Goal: Task Accomplishment & Management: Use online tool/utility

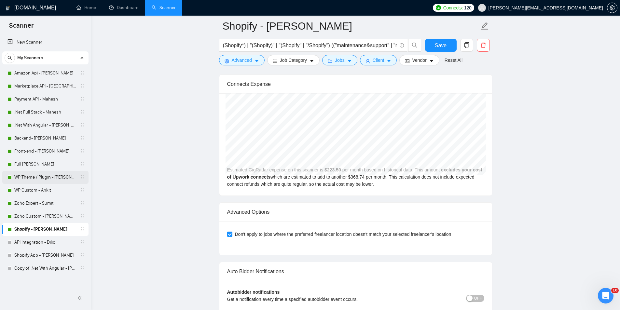
click at [66, 176] on link "WP Theme / Plugin - [PERSON_NAME]" at bounding box center [45, 177] width 62 height 13
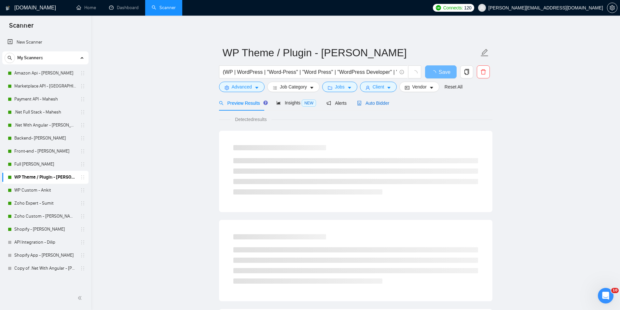
click at [383, 104] on span "Auto Bidder" at bounding box center [373, 103] width 32 height 5
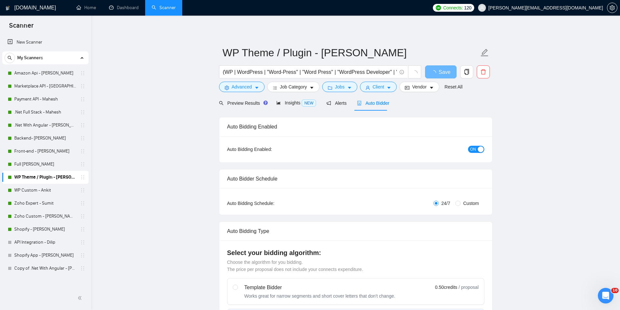
radio input "false"
radio input "true"
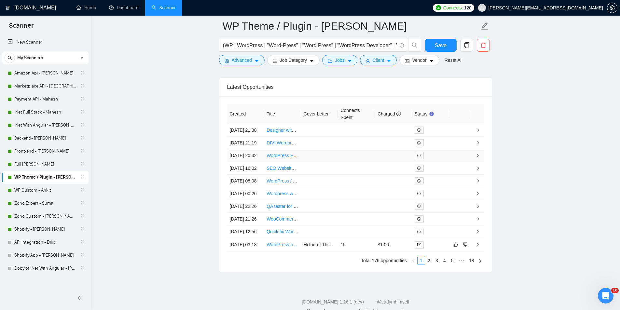
scroll to position [1686, 0]
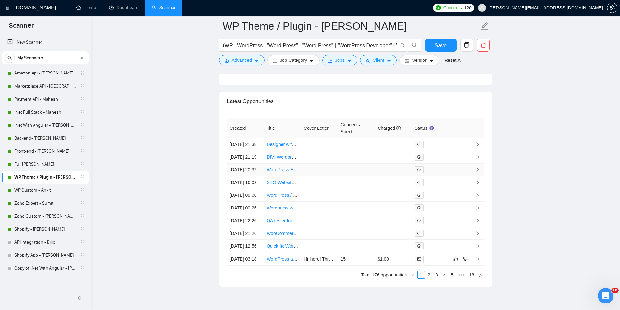
drag, startPoint x: 275, startPoint y: 184, endPoint x: 276, endPoint y: 176, distance: 7.5
drag, startPoint x: 276, startPoint y: 176, endPoint x: 264, endPoint y: 163, distance: 18.2
drag, startPoint x: 264, startPoint y: 163, endPoint x: 270, endPoint y: 167, distance: 7.2
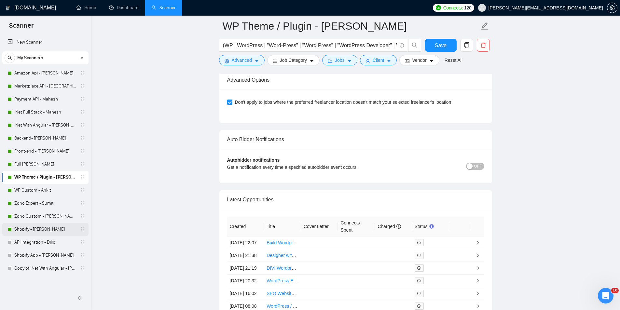
click at [36, 234] on link "Shopify - [PERSON_NAME]" at bounding box center [45, 229] width 62 height 13
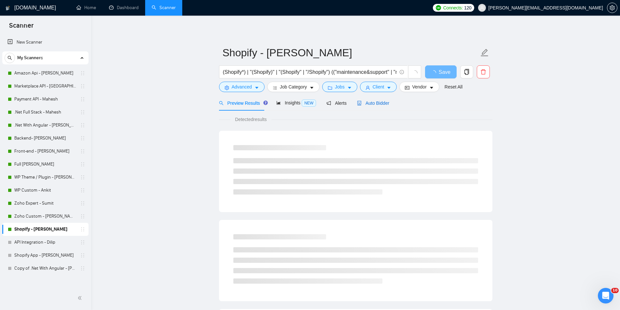
click at [367, 102] on span "Auto Bidder" at bounding box center [373, 103] width 32 height 5
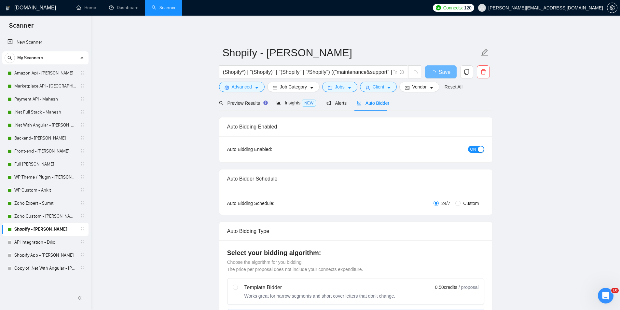
radio input "false"
radio input "true"
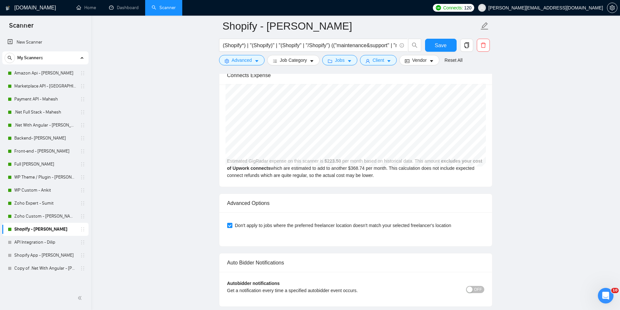
scroll to position [1409, 0]
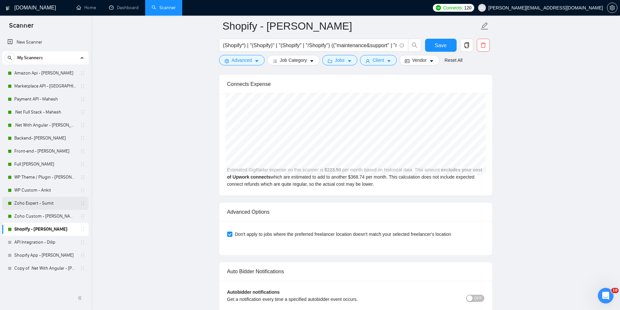
click at [56, 201] on link "Zoho Expert - Sumit" at bounding box center [45, 203] width 62 height 13
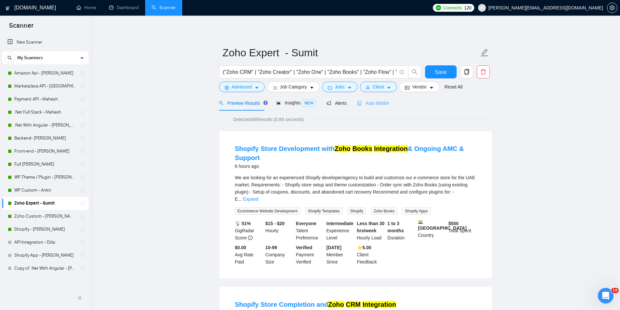
click at [372, 109] on div "Auto Bidder" at bounding box center [373, 102] width 32 height 15
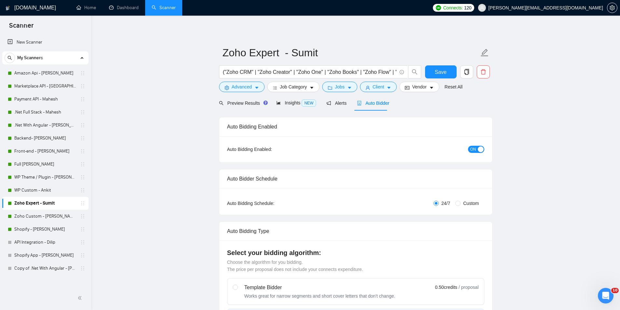
radio input "false"
radio input "true"
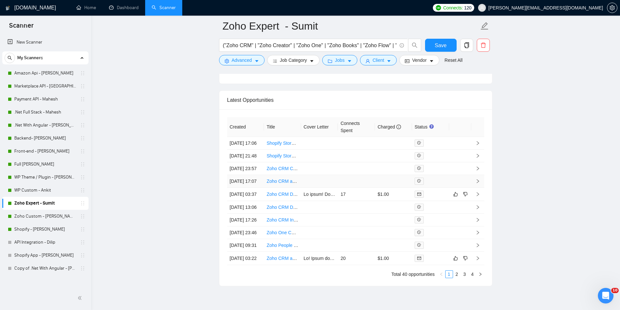
scroll to position [1644, 0]
click at [33, 190] on link "WP Custom - Ankit" at bounding box center [45, 190] width 62 height 13
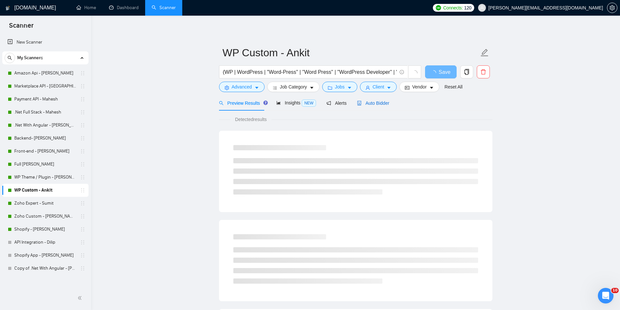
click at [376, 102] on span "Auto Bidder" at bounding box center [373, 103] width 32 height 5
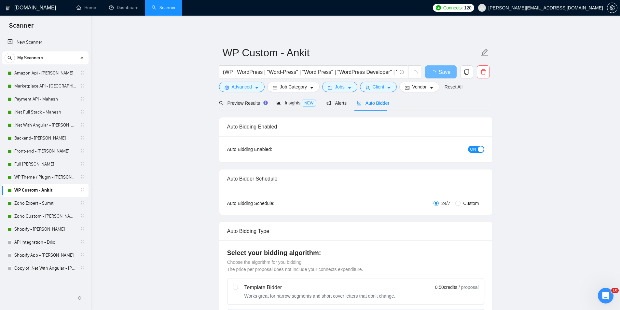
radio input "false"
radio input "true"
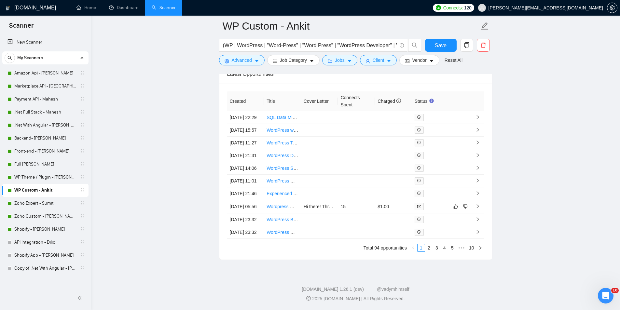
scroll to position [1685, 0]
drag, startPoint x: 280, startPoint y: 100, endPoint x: 270, endPoint y: 105, distance: 11.6
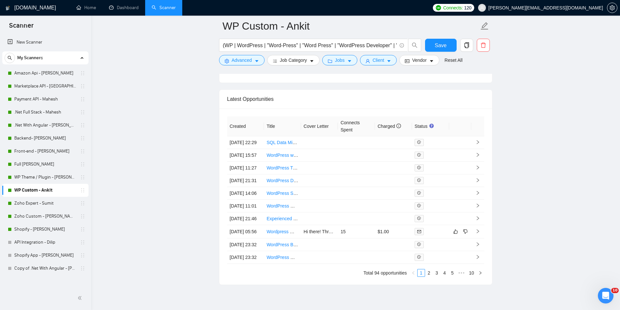
scroll to position [1644, 0]
click at [55, 165] on link "Full [PERSON_NAME]" at bounding box center [45, 164] width 62 height 13
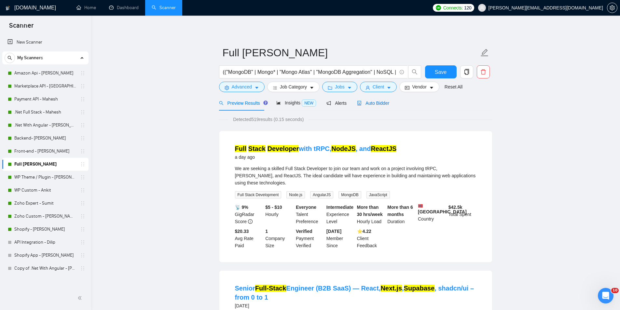
click at [370, 106] on div "Auto Bidder" at bounding box center [373, 103] width 32 height 7
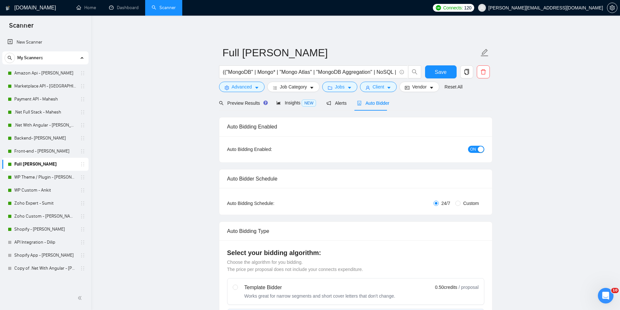
radio input "false"
radio input "true"
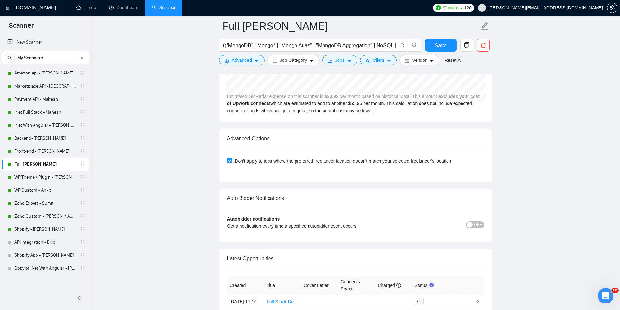
scroll to position [1644, 0]
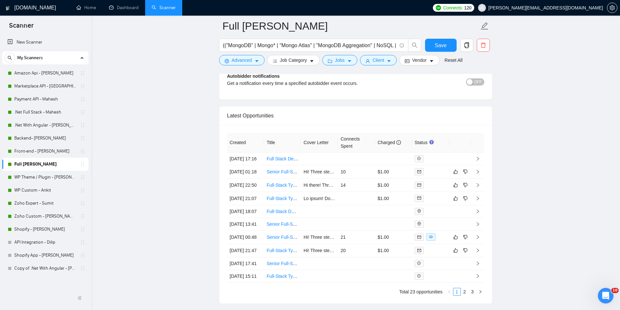
drag, startPoint x: 287, startPoint y: 154, endPoint x: 308, endPoint y: 123, distance: 37.5
drag, startPoint x: 308, startPoint y: 123, endPoint x: 273, endPoint y: 160, distance: 50.2
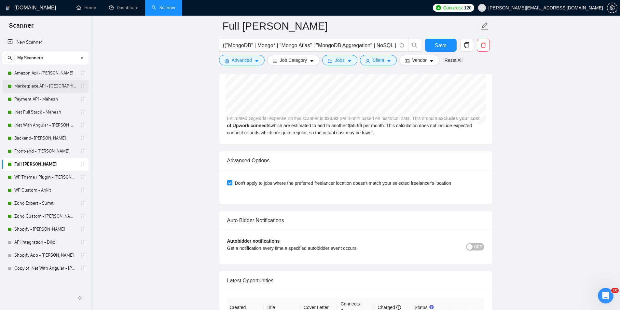
scroll to position [1480, 0]
click at [35, 181] on link "WP Theme / Plugin - [PERSON_NAME]" at bounding box center [45, 177] width 62 height 13
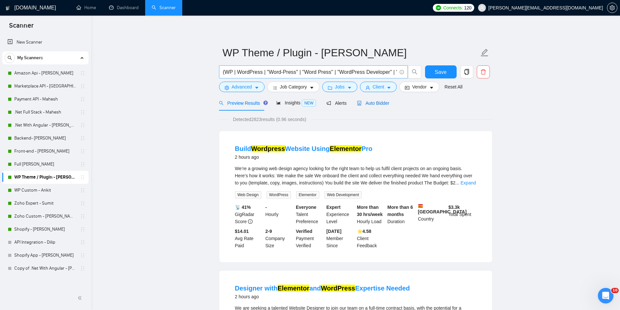
drag, startPoint x: 357, startPoint y: 103, endPoint x: 348, endPoint y: 69, distance: 35.1
click at [357, 102] on icon "robot" at bounding box center [359, 103] width 5 height 5
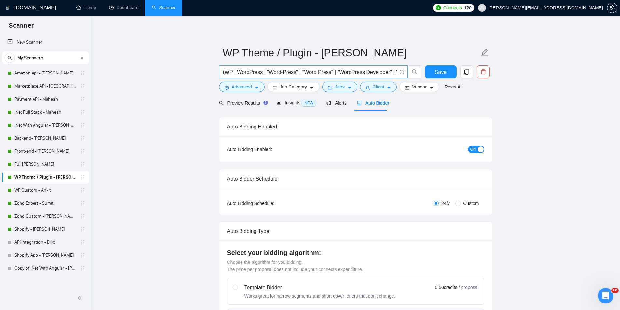
radio input "false"
radio input "true"
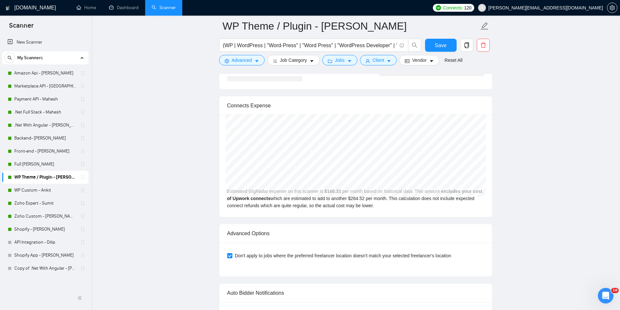
scroll to position [1454, 0]
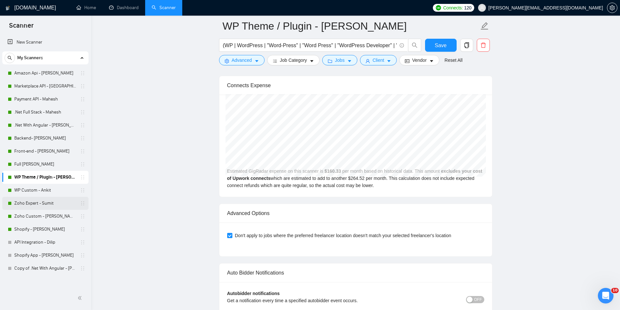
click at [59, 200] on link "Zoho Expert - Sumit" at bounding box center [45, 203] width 62 height 13
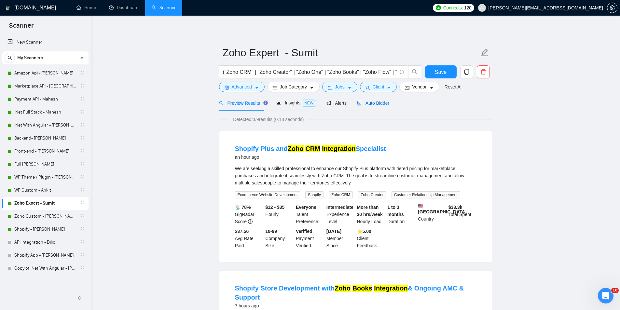
click at [385, 102] on span "Auto Bidder" at bounding box center [373, 103] width 32 height 5
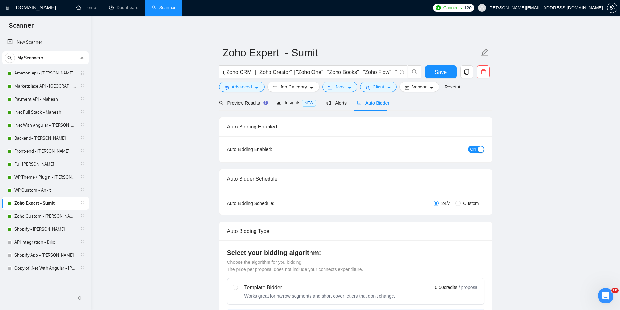
radio input "false"
radio input "true"
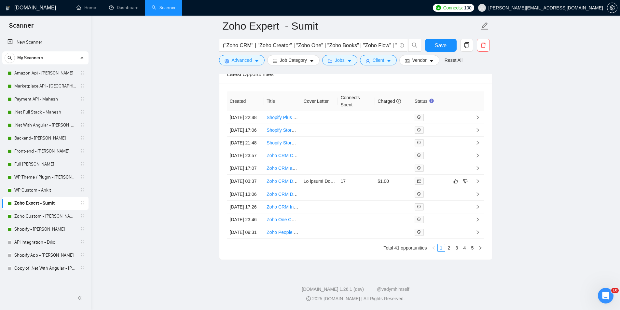
scroll to position [1739, 0]
